Goal: Information Seeking & Learning: Understand process/instructions

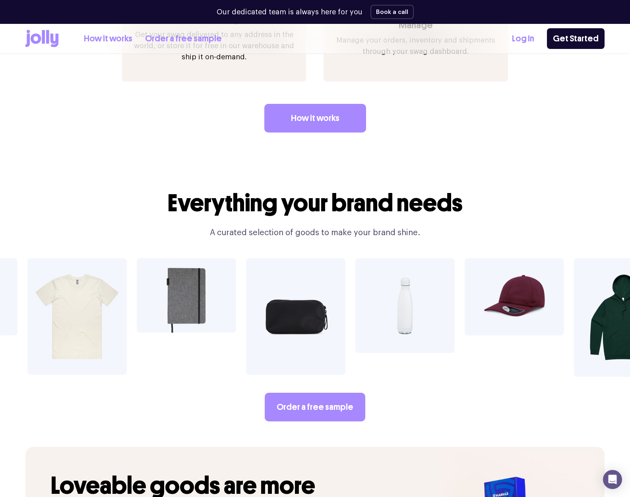
scroll to position [1217, 0]
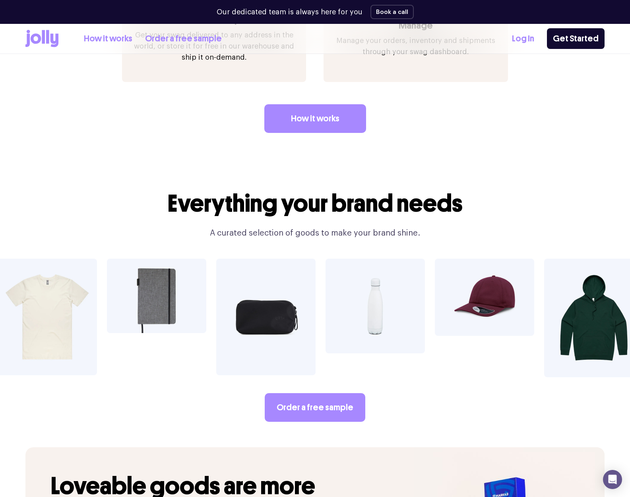
click at [488, 283] on img at bounding box center [484, 296] width 99 height 77
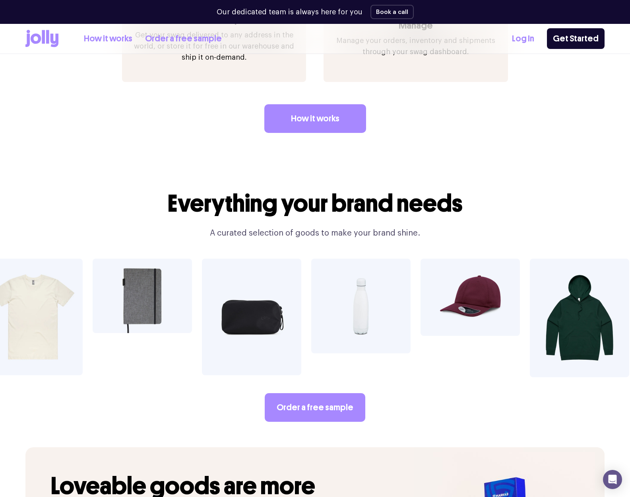
click at [362, 301] on img at bounding box center [360, 305] width 99 height 95
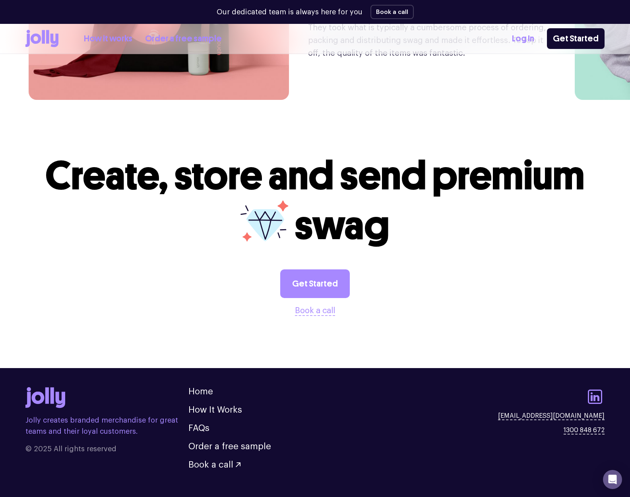
scroll to position [1729, 0]
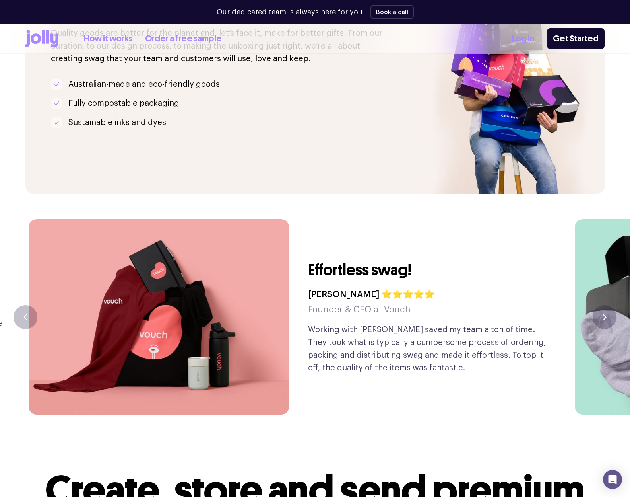
click at [245, 304] on img at bounding box center [159, 316] width 260 height 195
click at [553, 305] on button "button" at bounding box center [605, 317] width 24 height 24
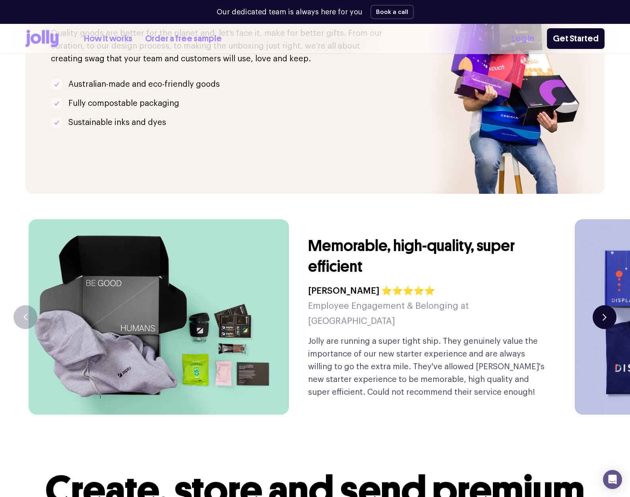
click at [553, 305] on button "button" at bounding box center [605, 317] width 24 height 24
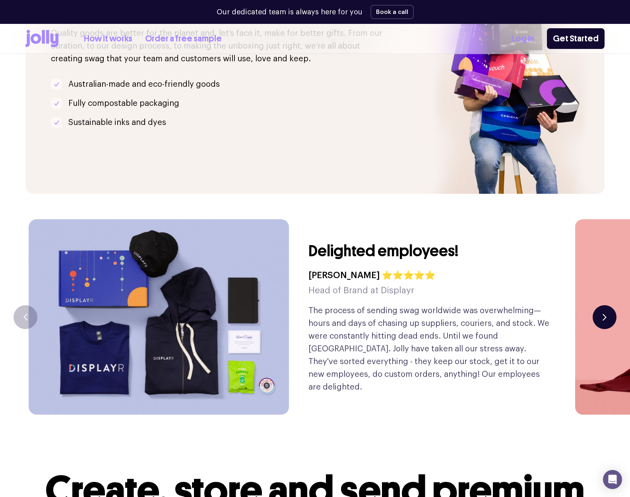
click at [553, 305] on button "button" at bounding box center [605, 317] width 24 height 24
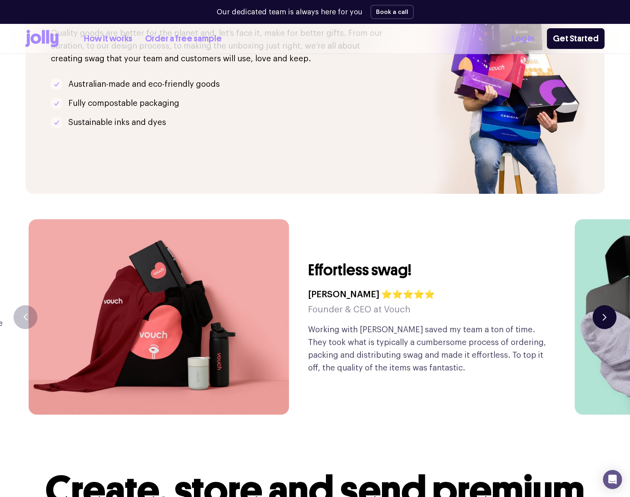
click at [553, 305] on button "button" at bounding box center [605, 317] width 24 height 24
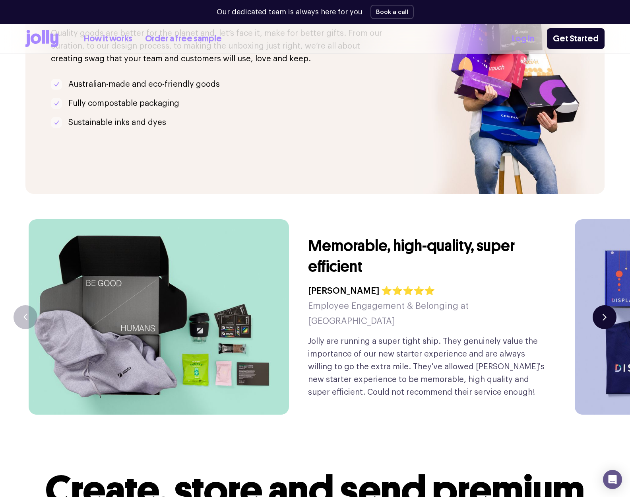
click at [553, 305] on button "button" at bounding box center [605, 317] width 24 height 24
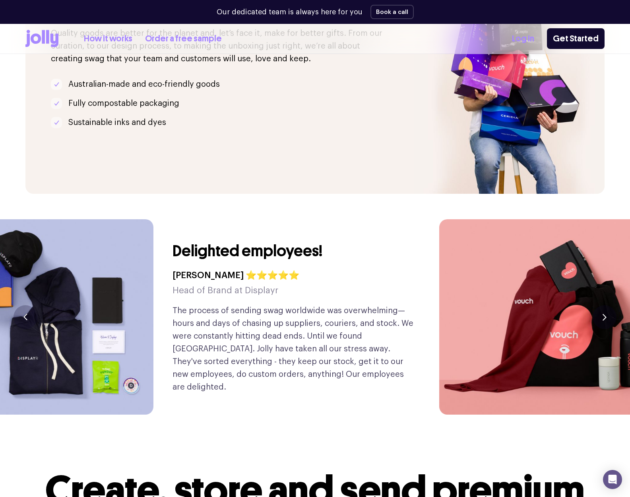
drag, startPoint x: 583, startPoint y: 345, endPoint x: 200, endPoint y: 317, distance: 384.7
click at [439, 319] on img at bounding box center [569, 316] width 260 height 195
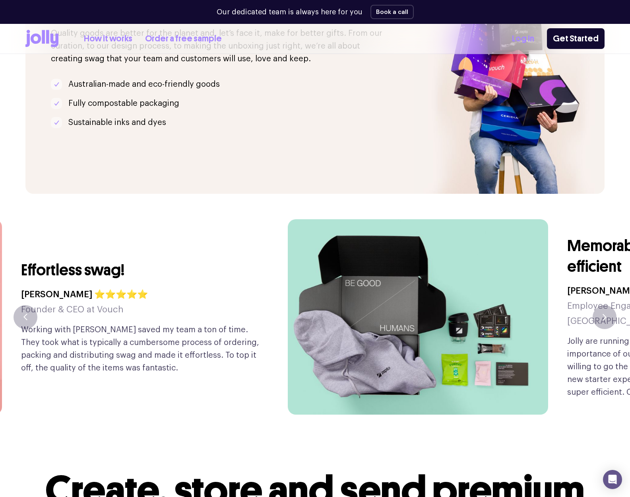
drag, startPoint x: 514, startPoint y: 306, endPoint x: 231, endPoint y: 295, distance: 282.9
click at [220, 297] on div "Effortless swag! [PERSON_NAME] ⭐⭐⭐⭐⭐ Founder & CEO at Vouch Working with [PERSO…" at bounding box center [141, 316] width 241 height 195
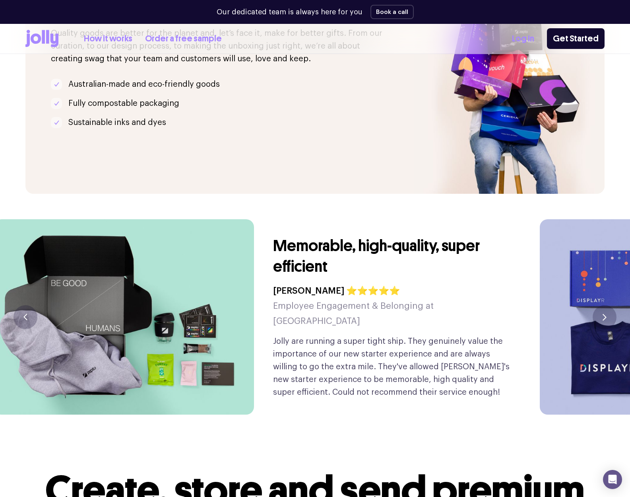
drag, startPoint x: 460, startPoint y: 302, endPoint x: 289, endPoint y: 317, distance: 171.6
click at [289, 317] on div "Memorable, high-quality, super efficient [PERSON_NAME] ⭐⭐⭐⭐⭐ Employee Engagemen…" at bounding box center [393, 316] width 241 height 195
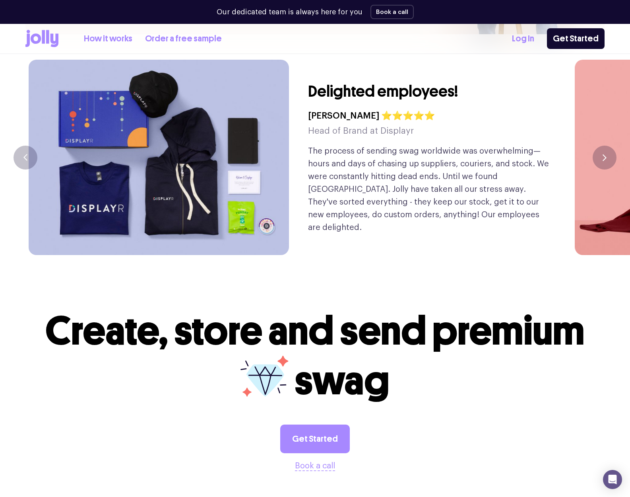
scroll to position [2044, 0]
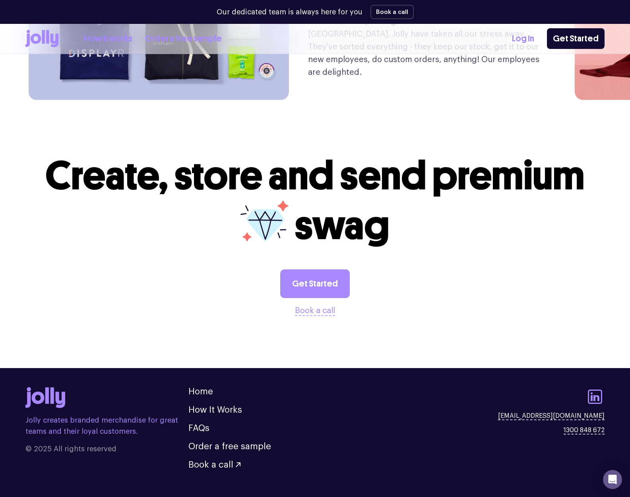
click at [113, 43] on link "How it works" at bounding box center [108, 38] width 49 height 13
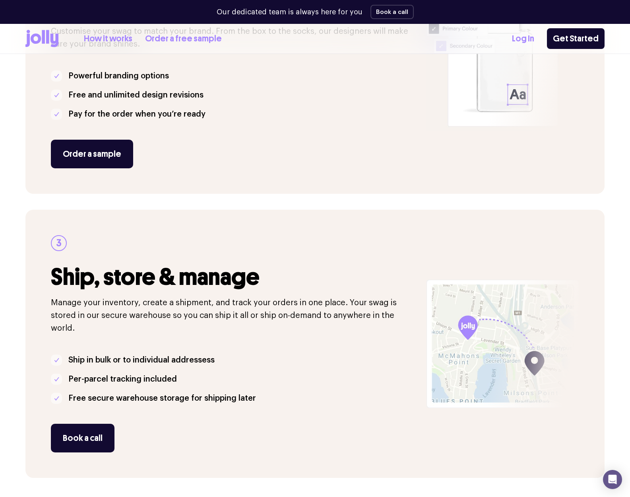
scroll to position [543, 0]
